Goal: Information Seeking & Learning: Learn about a topic

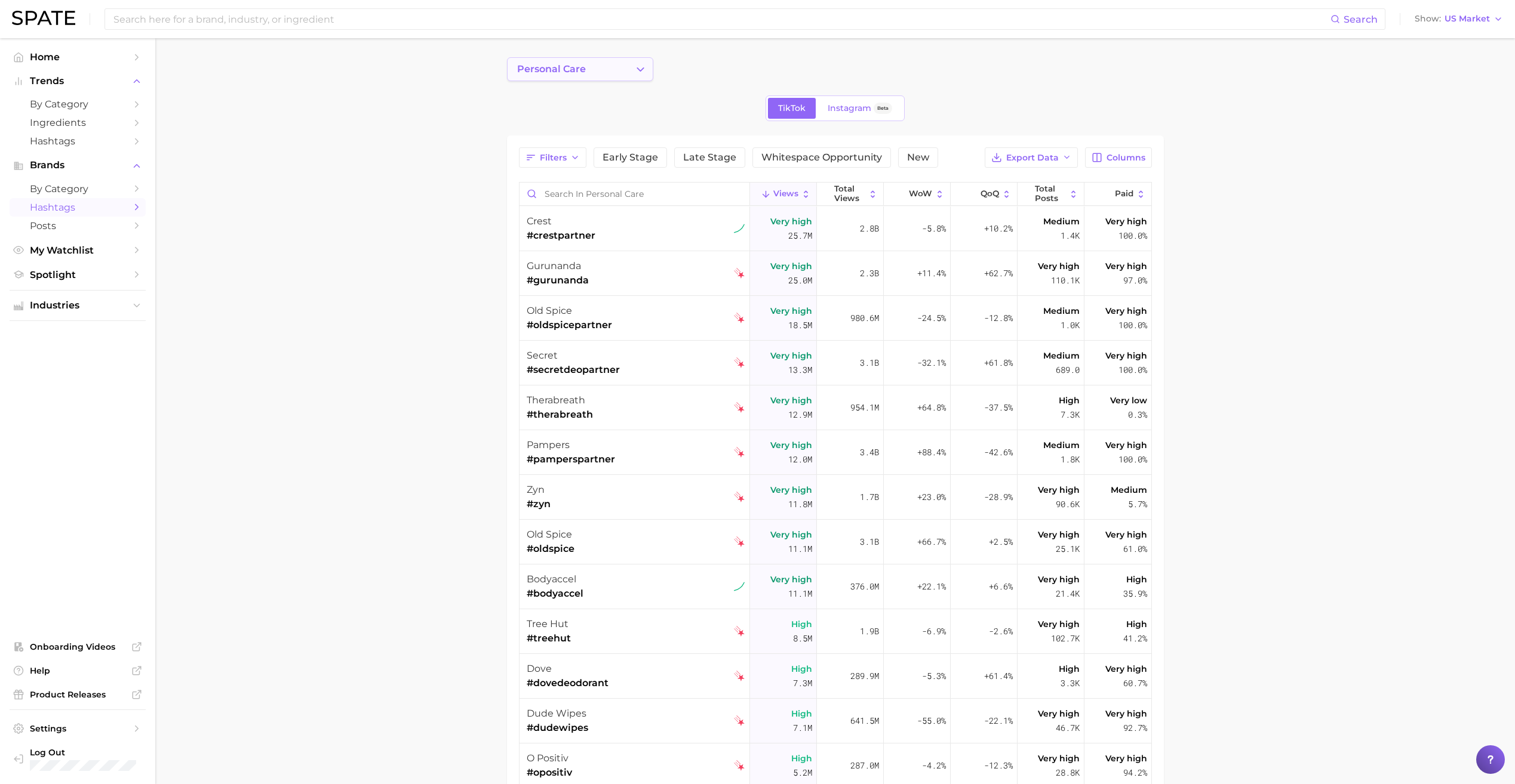
click at [629, 72] on button "personal care" at bounding box center [580, 69] width 146 height 24
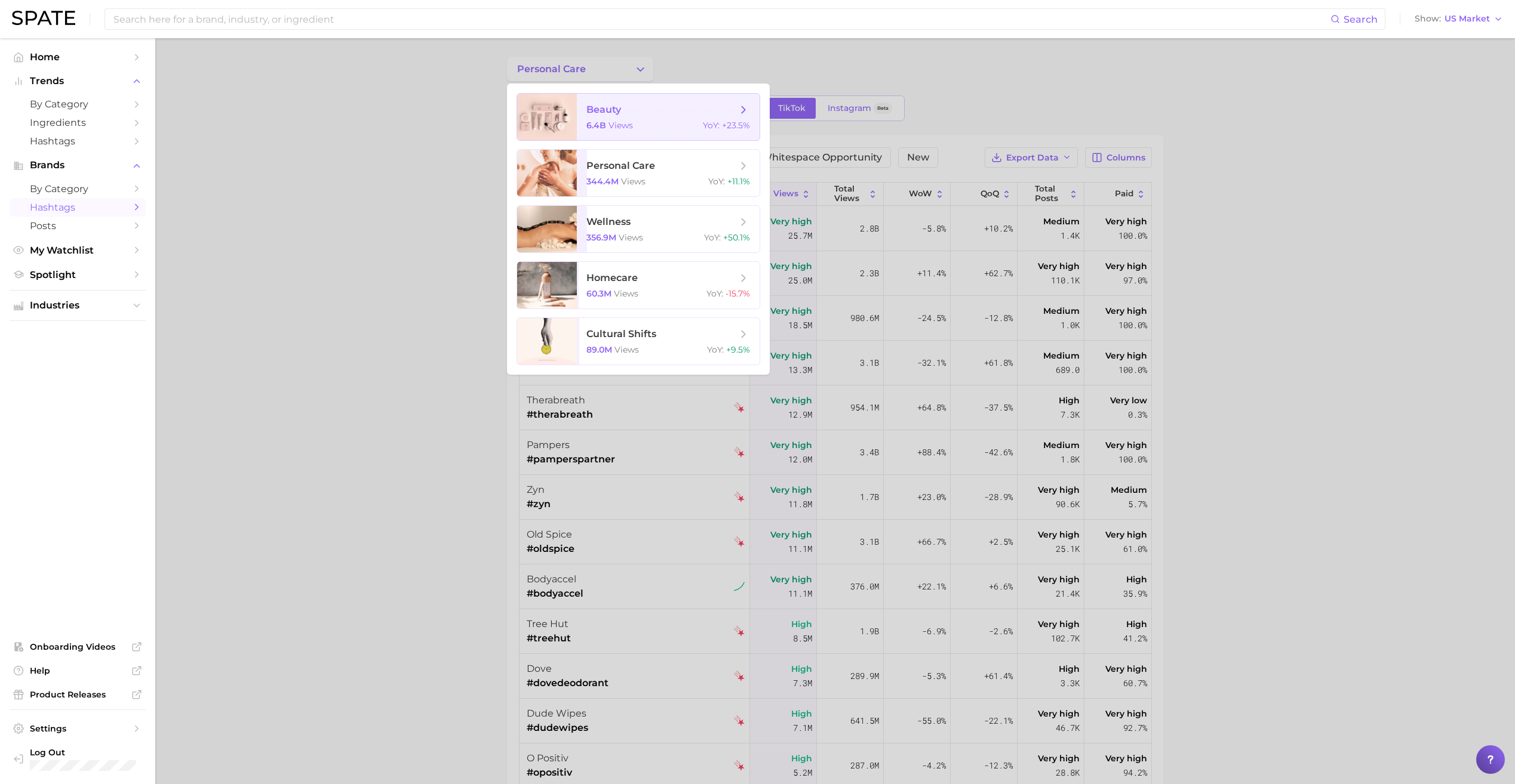
click at [624, 102] on span "beauty 6.4b views YoY : +23.5%" at bounding box center [668, 117] width 182 height 47
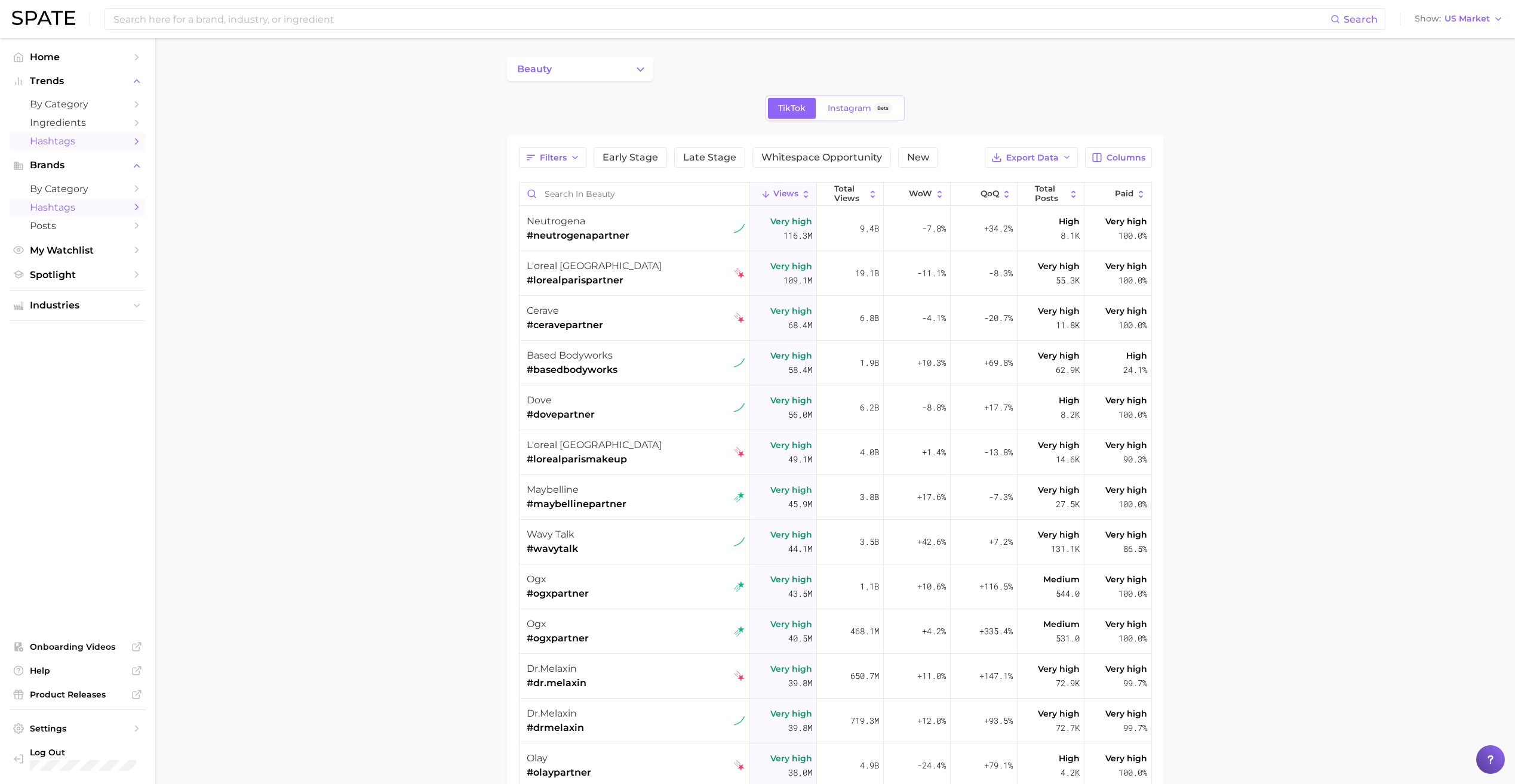
click at [86, 137] on span "Hashtags" at bounding box center [77, 140] width 95 height 11
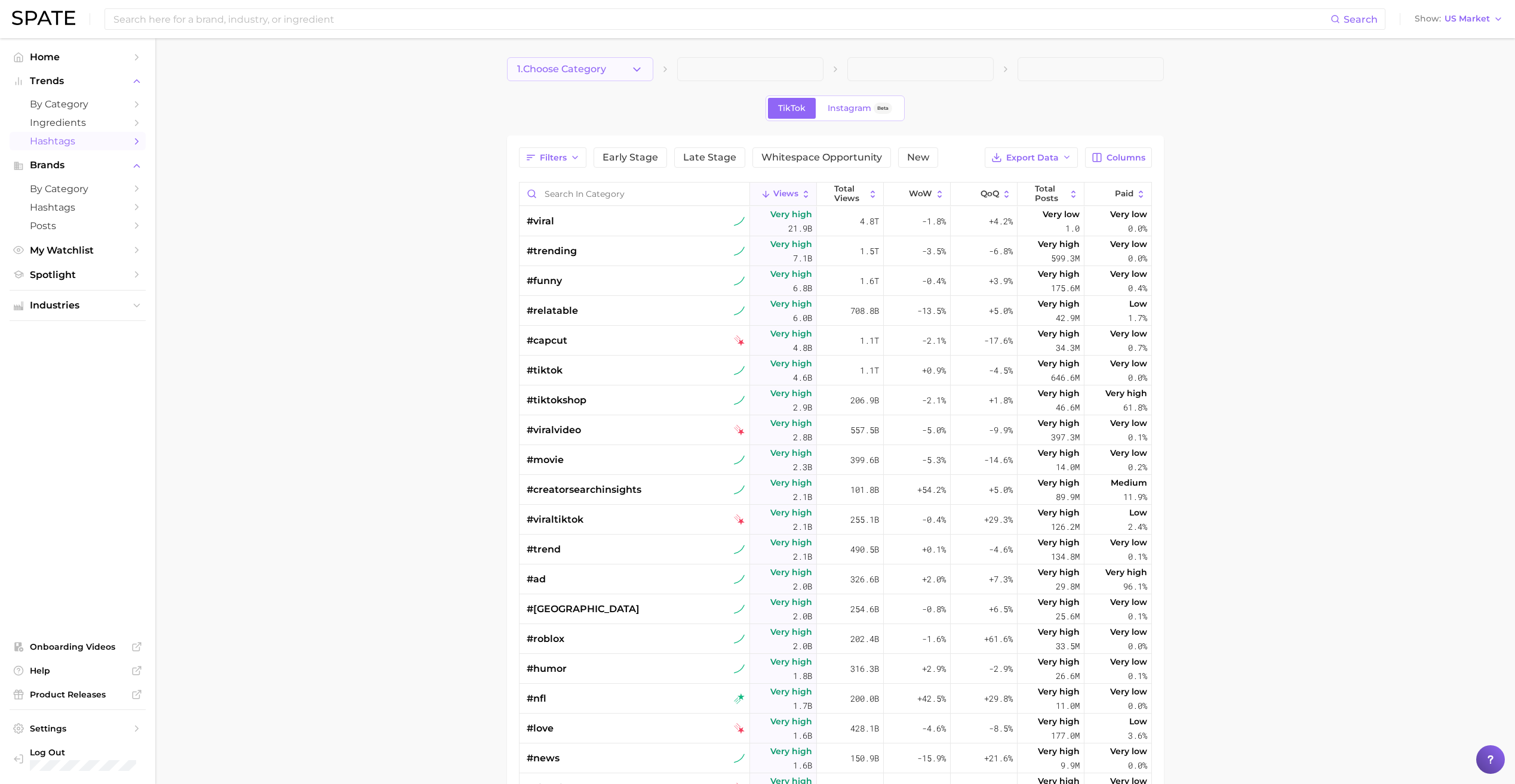
click at [604, 77] on button "1. Choose Category" at bounding box center [580, 69] width 146 height 24
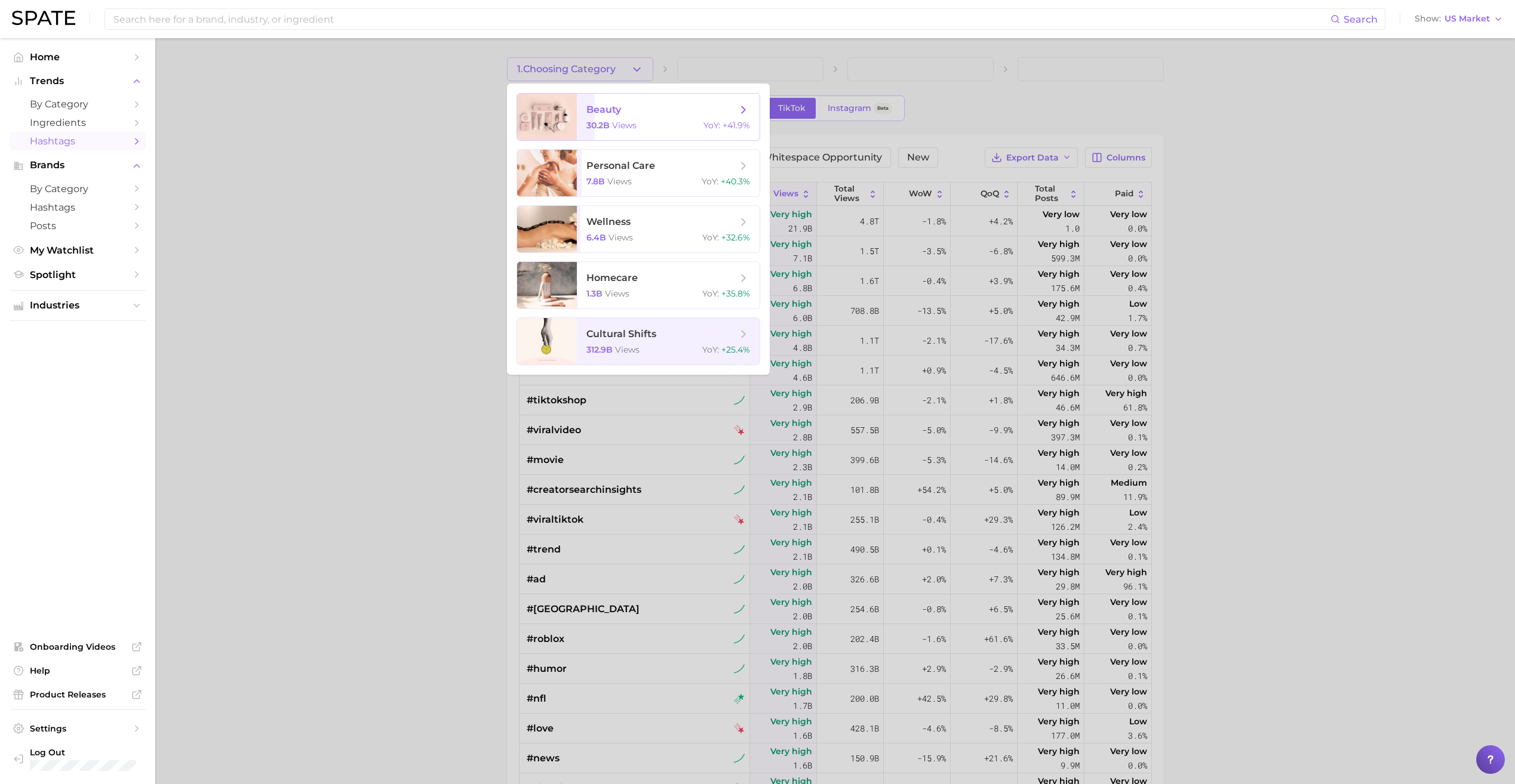
click at [609, 123] on span "30.2b views" at bounding box center [612, 125] width 50 height 11
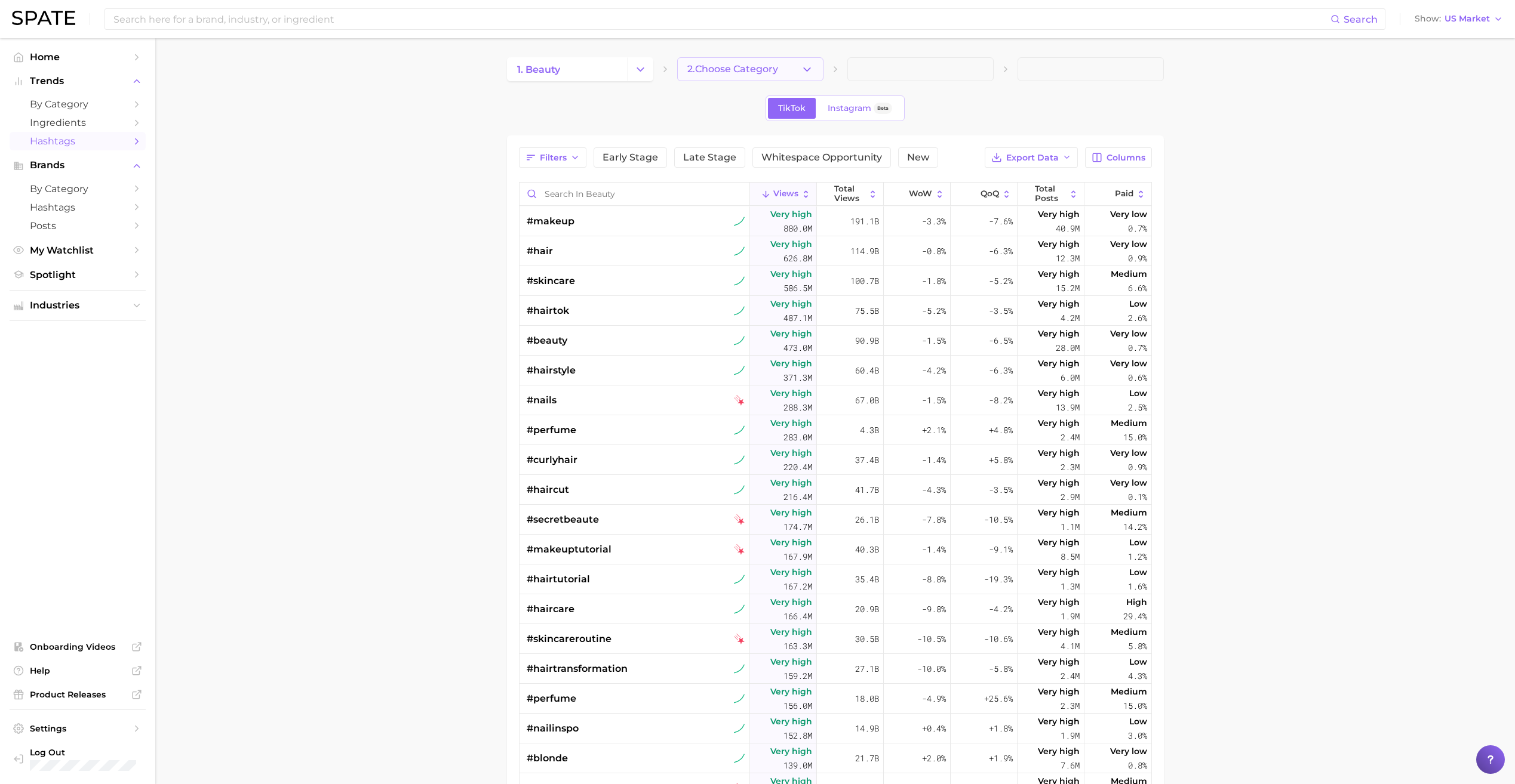
click at [733, 67] on span "2. Choose Category" at bounding box center [732, 69] width 91 height 11
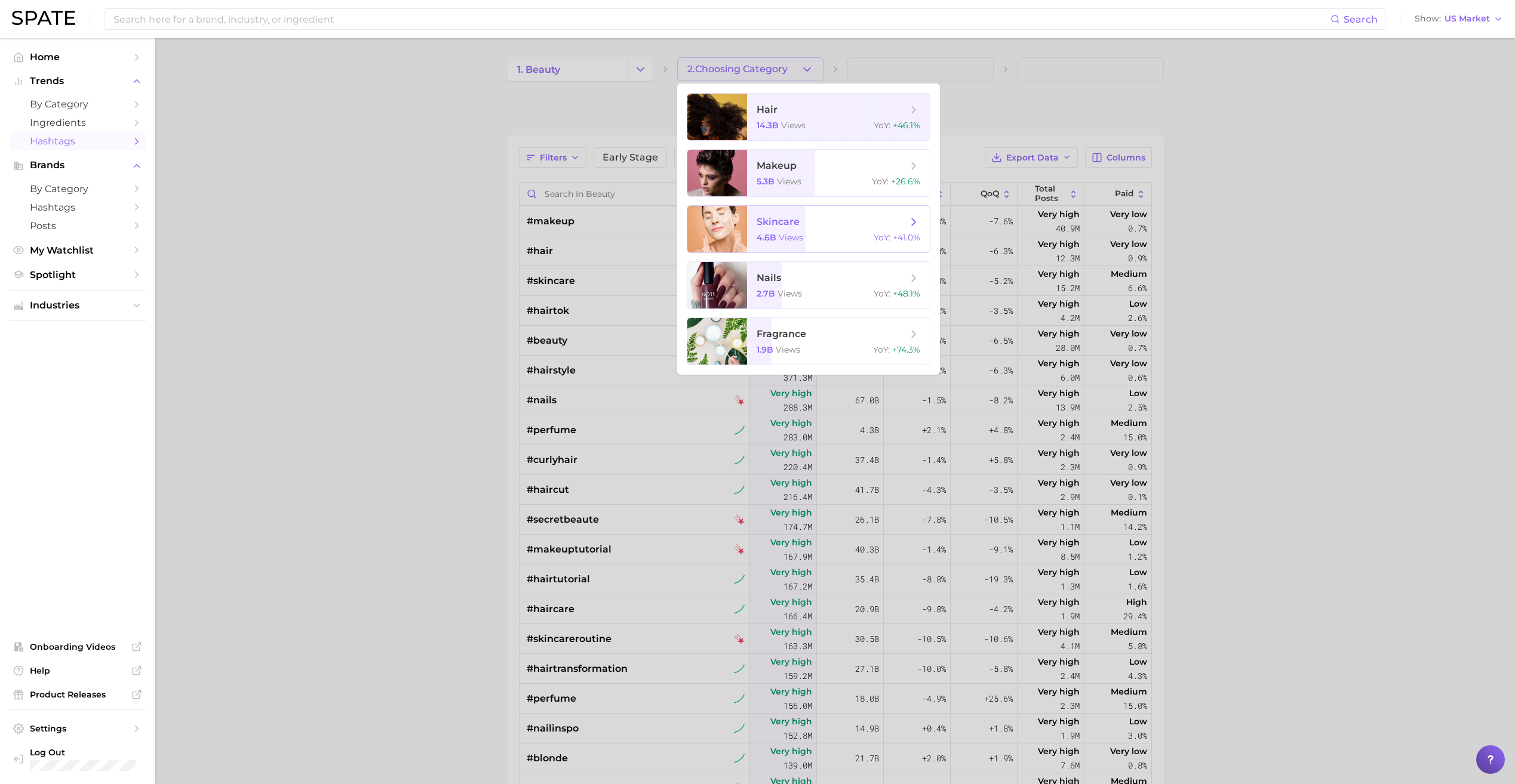
click at [774, 215] on span "skincare 4.6b views YoY : +41.0%" at bounding box center [838, 229] width 182 height 47
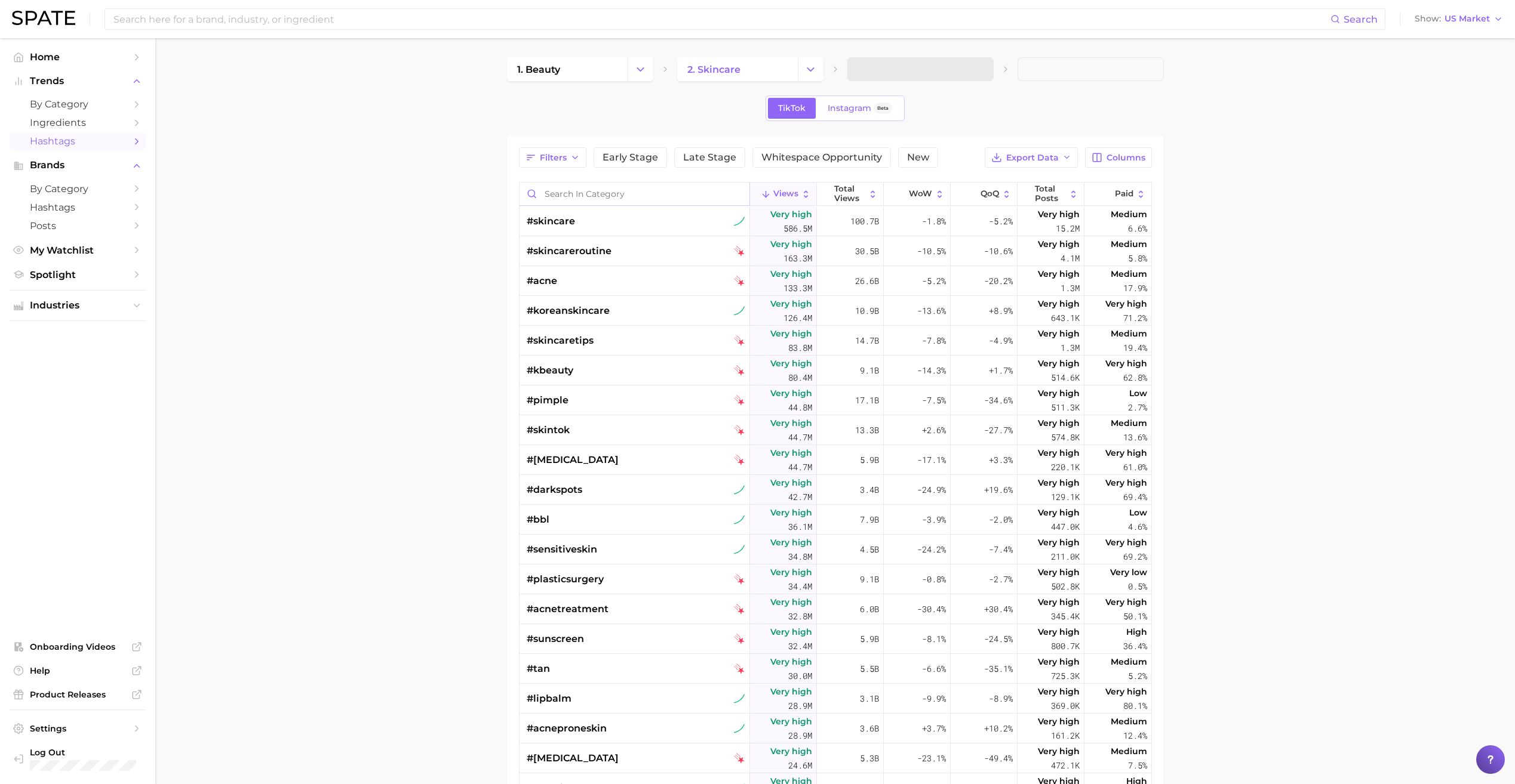
click at [582, 188] on input "Search in category" at bounding box center [634, 193] width 230 height 23
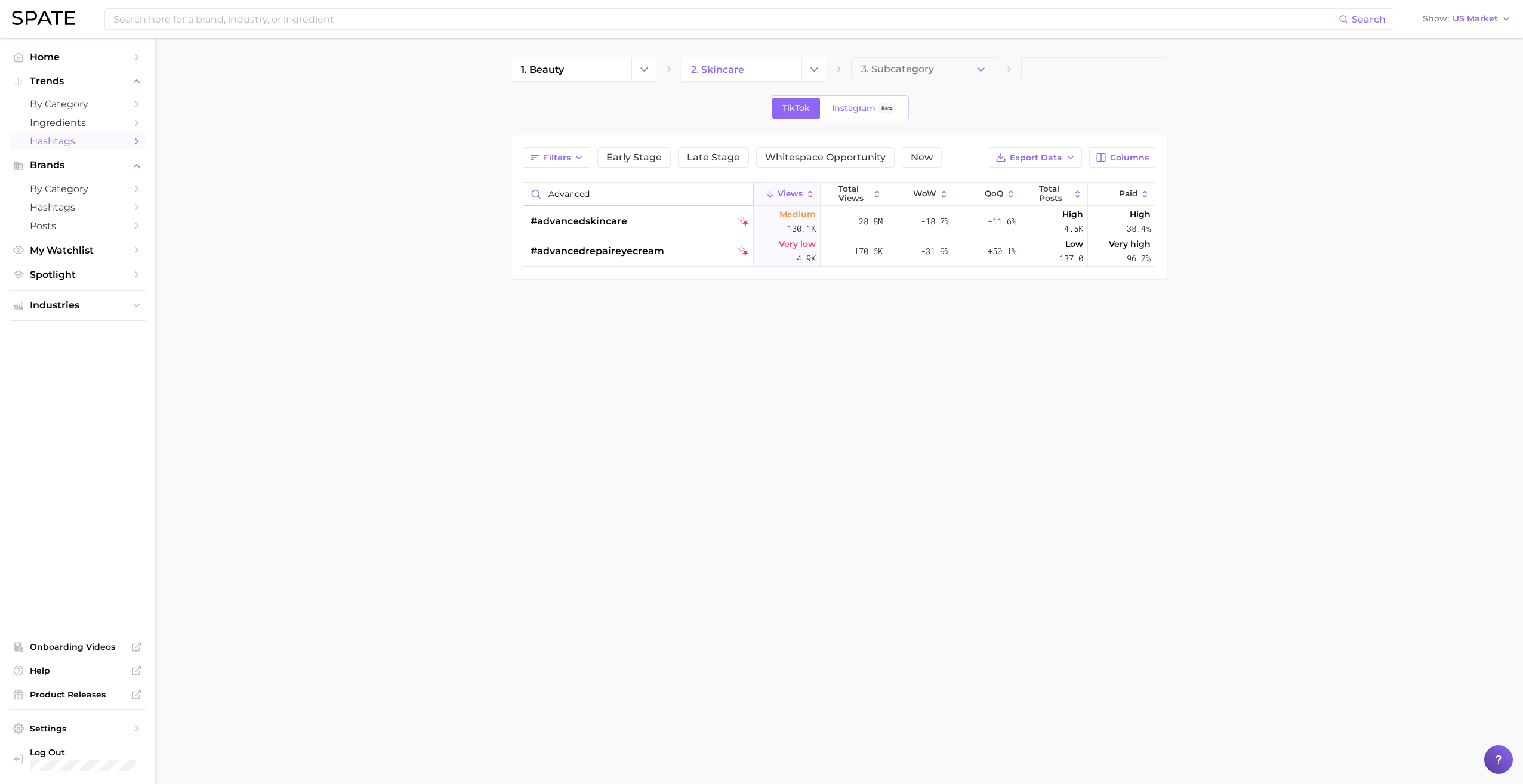
drag, startPoint x: 629, startPoint y: 196, endPoint x: 459, endPoint y: 188, distance: 170.2
click at [459, 188] on main "1. beauty 2. skincare 3. Subcategory TikTok Instagram Beta Filters Early Stage …" at bounding box center [839, 188] width 1368 height 300
drag, startPoint x: 670, startPoint y: 193, endPoint x: 354, endPoint y: 170, distance: 316.8
click at [374, 170] on main "1. beauty 2. skincare 3. Subcategory TikTok Instagram Beta Filters Early Stage …" at bounding box center [839, 173] width 1368 height 270
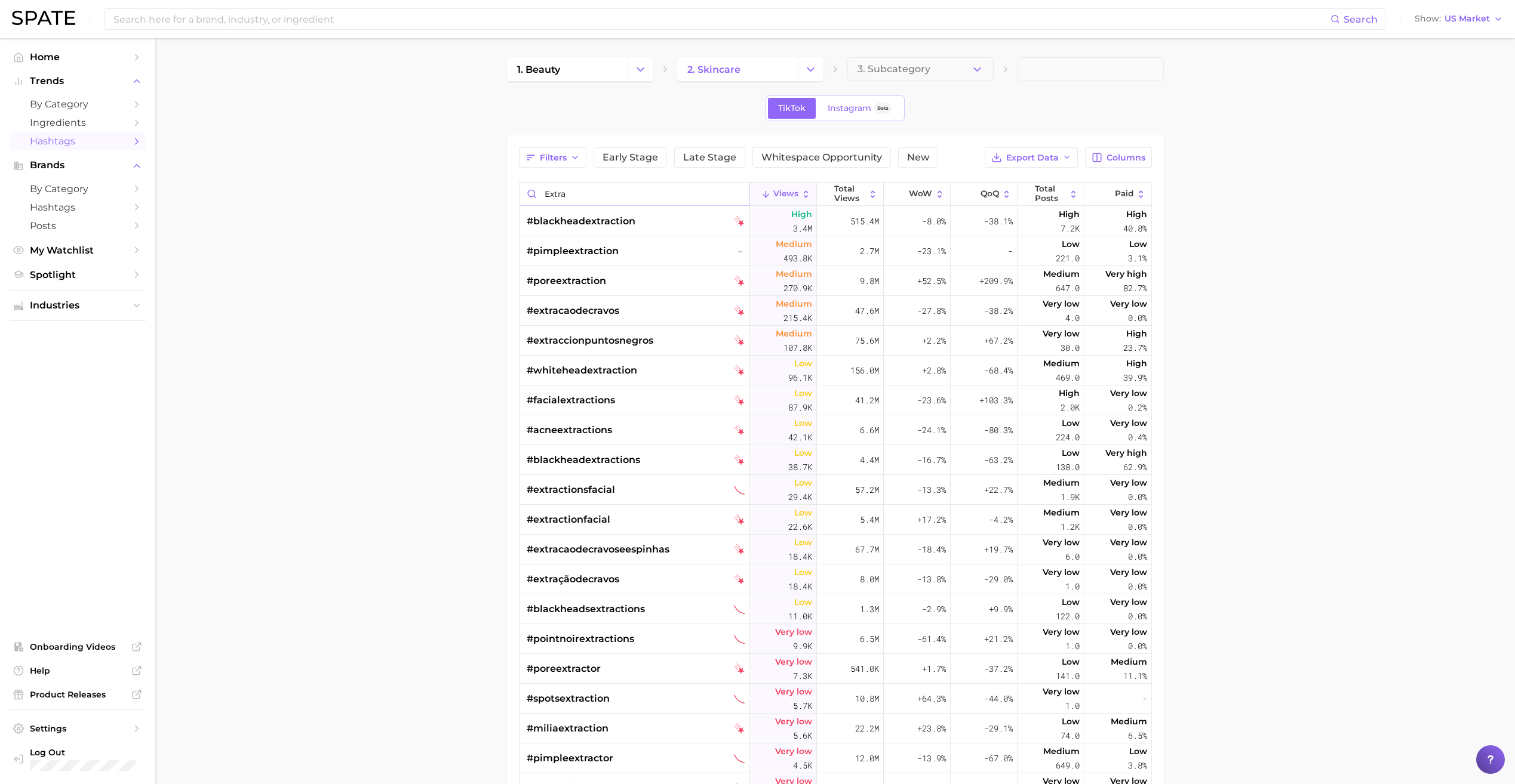
drag, startPoint x: 579, startPoint y: 196, endPoint x: 481, endPoint y: 173, distance: 100.7
click at [479, 172] on main "1. beauty 2. skincare 3. Subcategory TikTok Instagram Beta Filters Early Stage …" at bounding box center [835, 501] width 1359 height 926
type input "a"
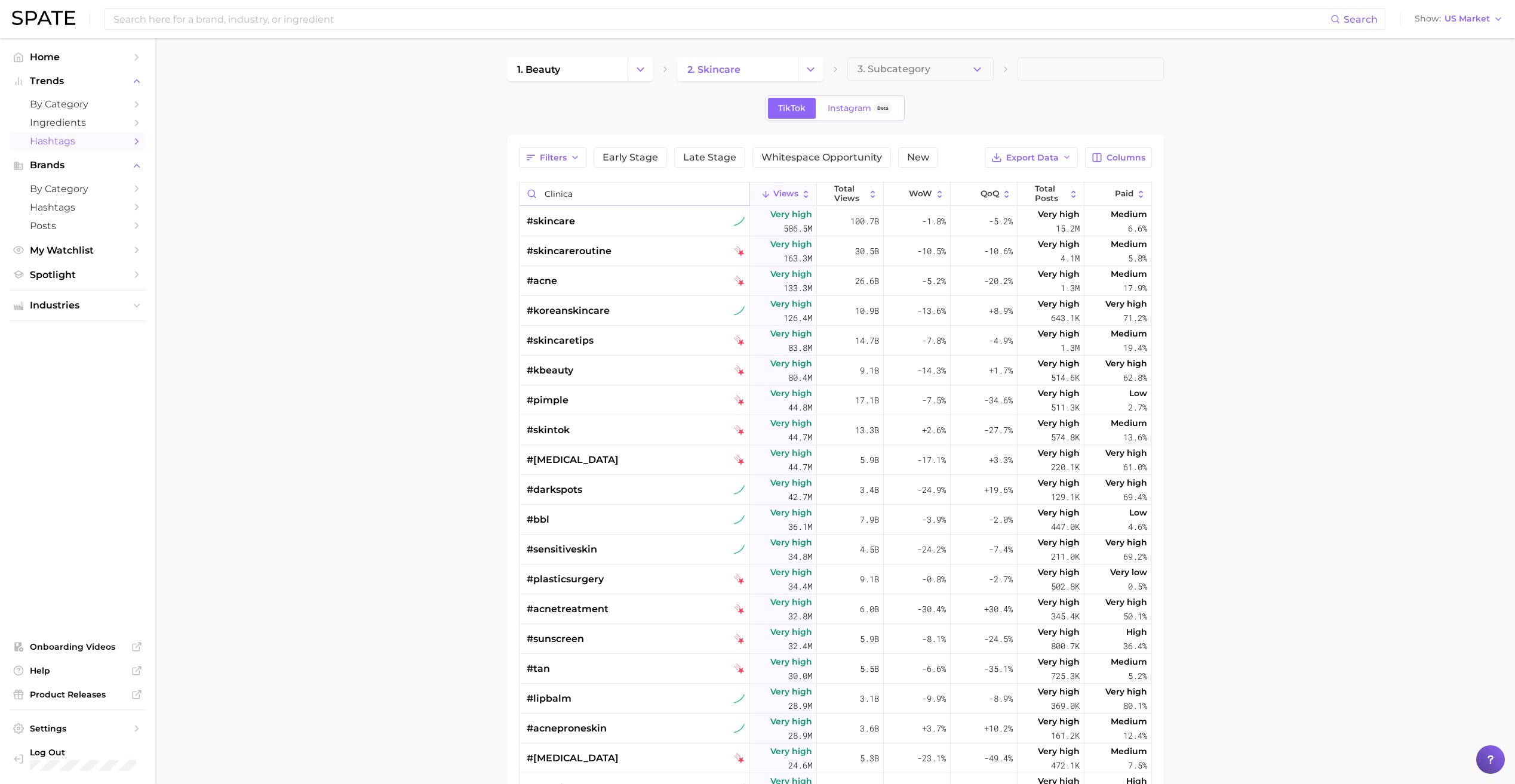
type input "clinical"
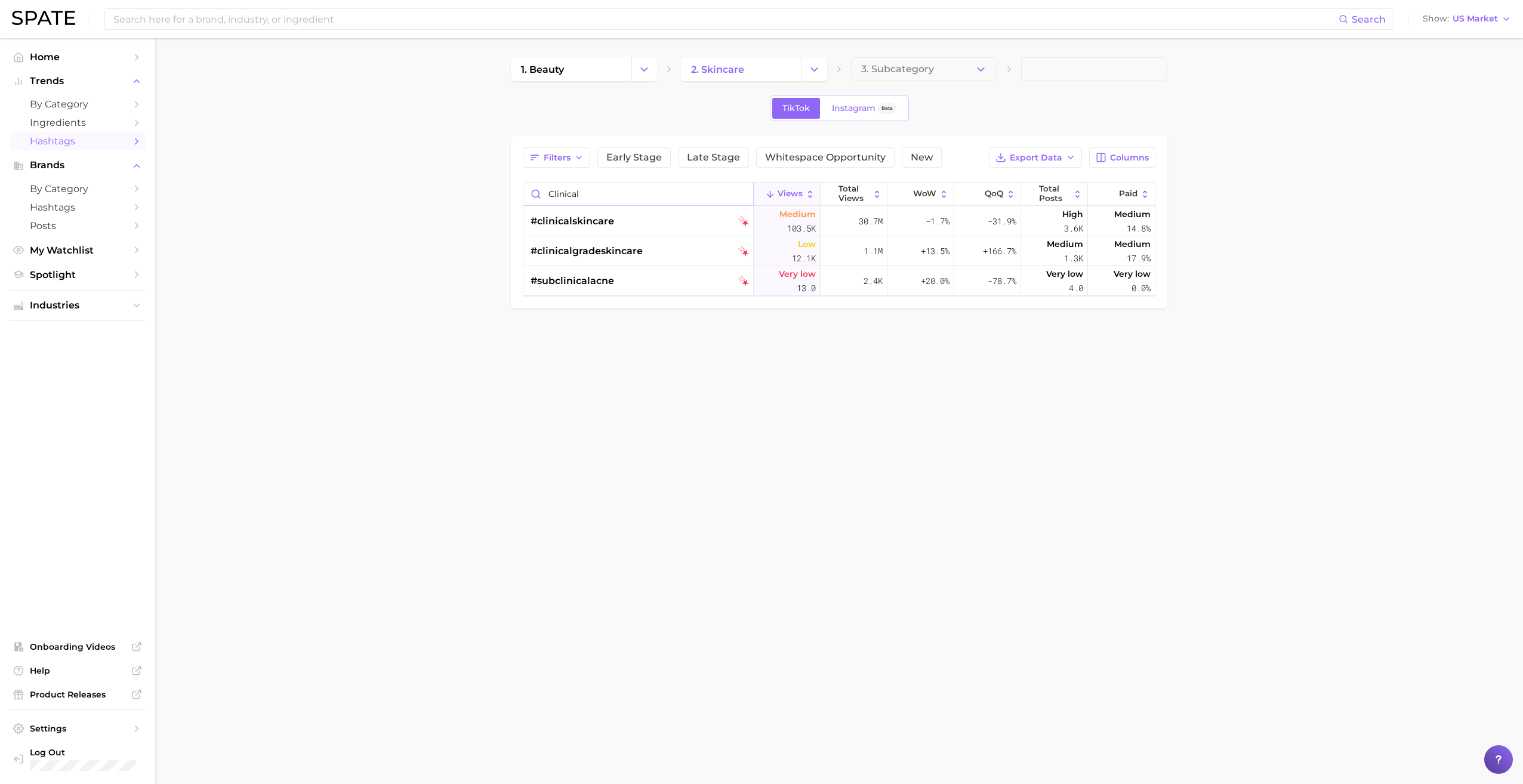
drag, startPoint x: 595, startPoint y: 198, endPoint x: 482, endPoint y: 189, distance: 113.4
click at [482, 189] on main "1. beauty 2. skincare 3. Subcategory TikTok Instagram Beta Filters Early Stage …" at bounding box center [839, 203] width 1368 height 330
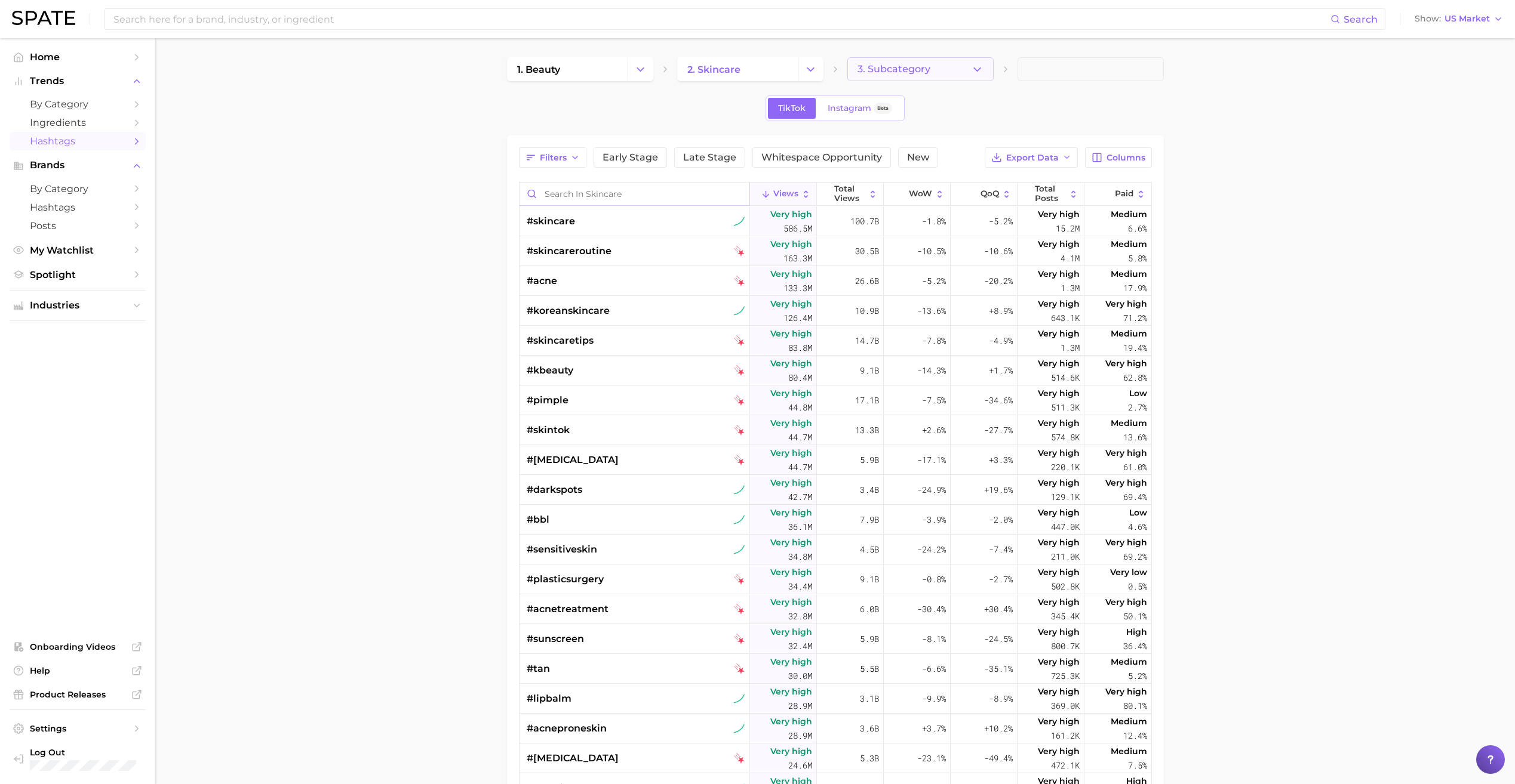
click at [900, 61] on button "3. Subcategory" at bounding box center [920, 69] width 146 height 24
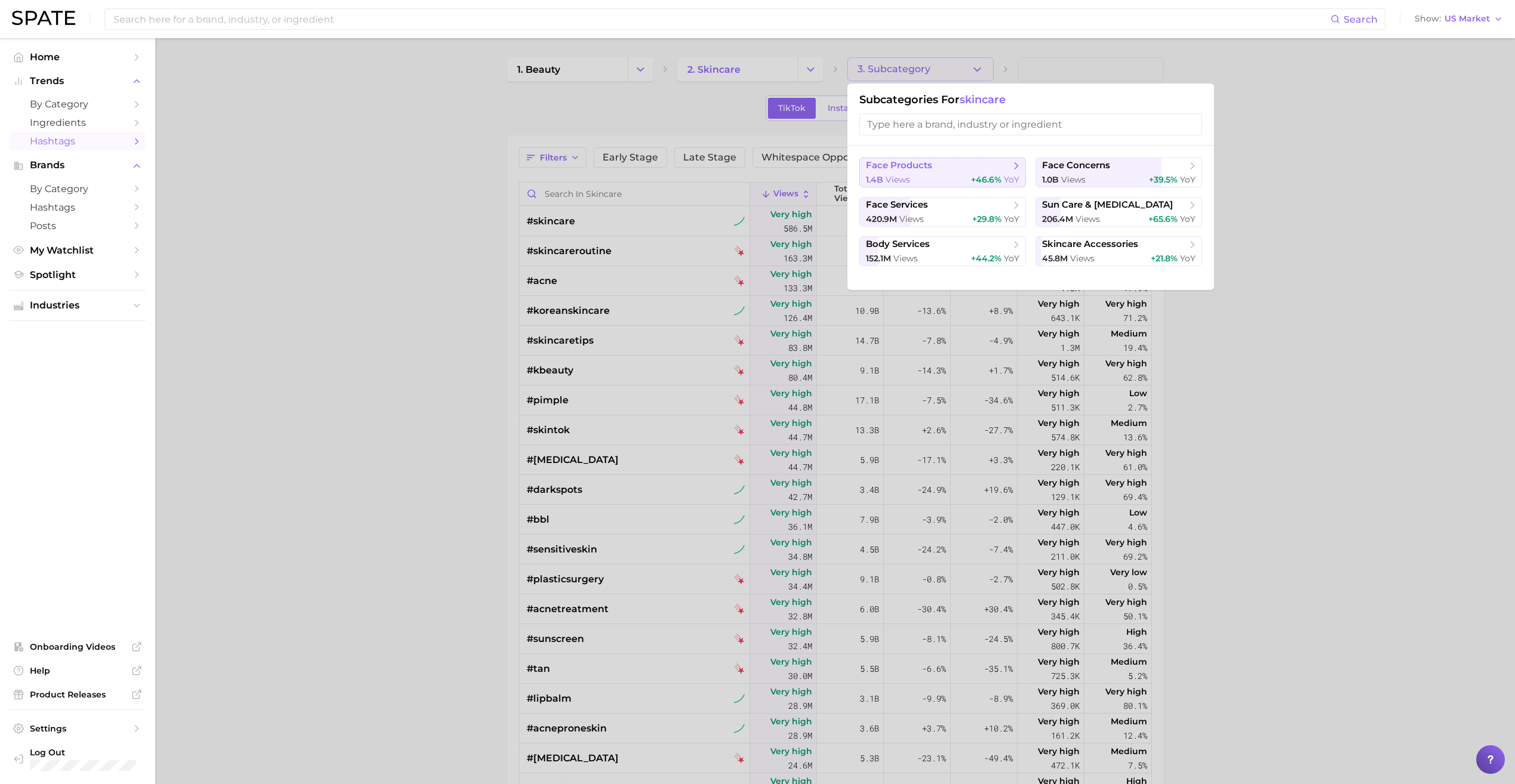
click at [943, 172] on button "face products 1.4b views +46.6% YoY" at bounding box center [943, 172] width 167 height 30
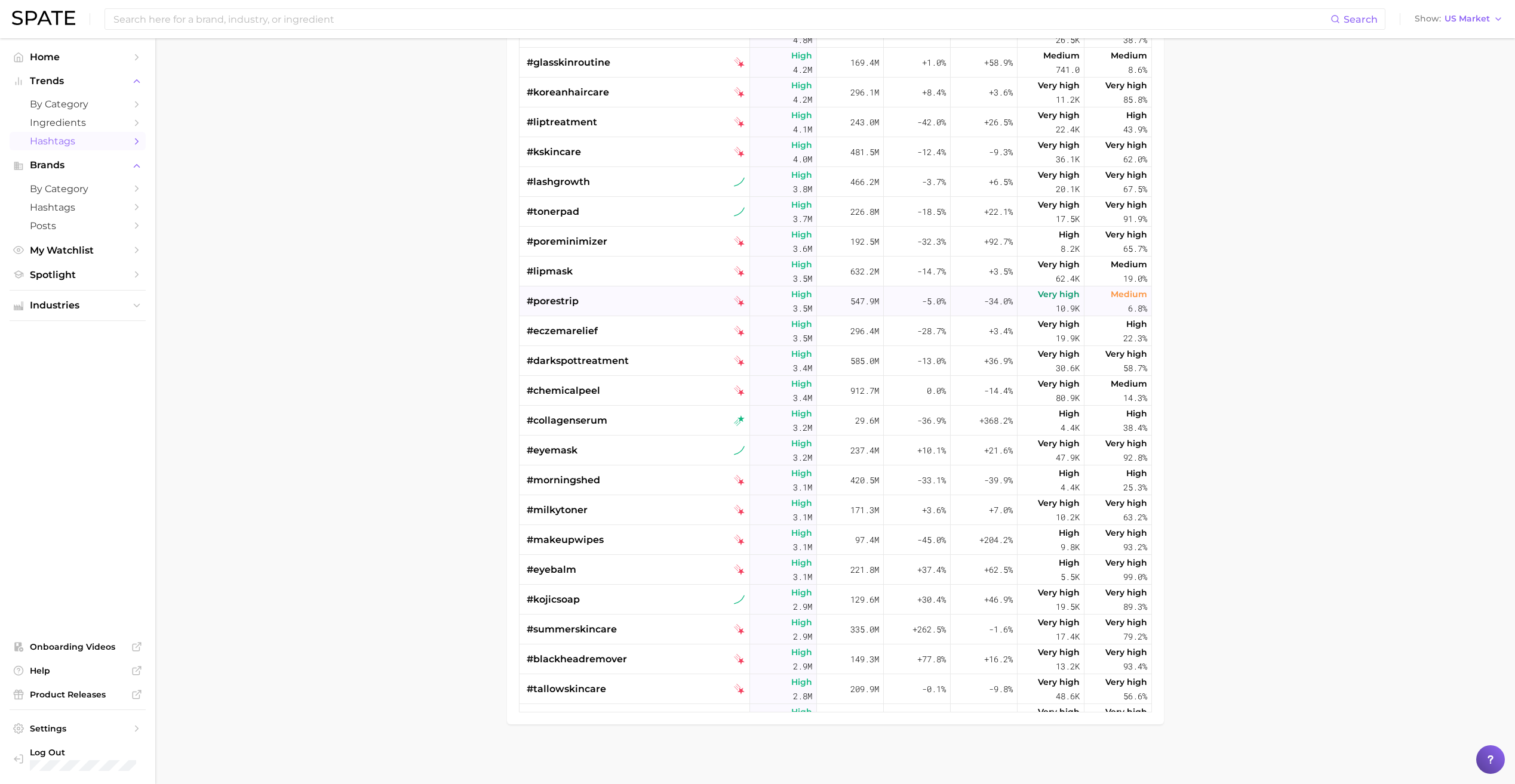
scroll to position [1194, 0]
